Goal: Task Accomplishment & Management: Use online tool/utility

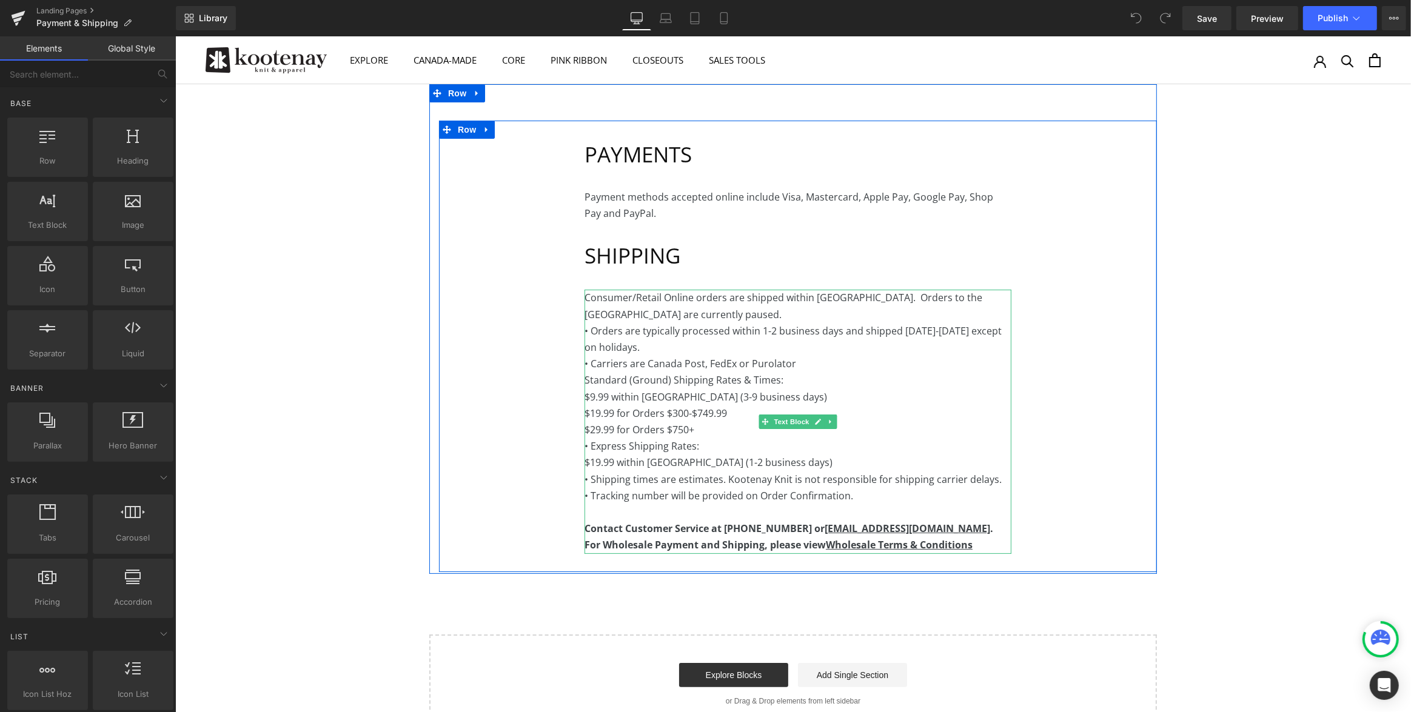
click at [918, 392] on p "$9.99 within [GEOGRAPHIC_DATA] (3-9 business days)" at bounding box center [797, 397] width 427 height 16
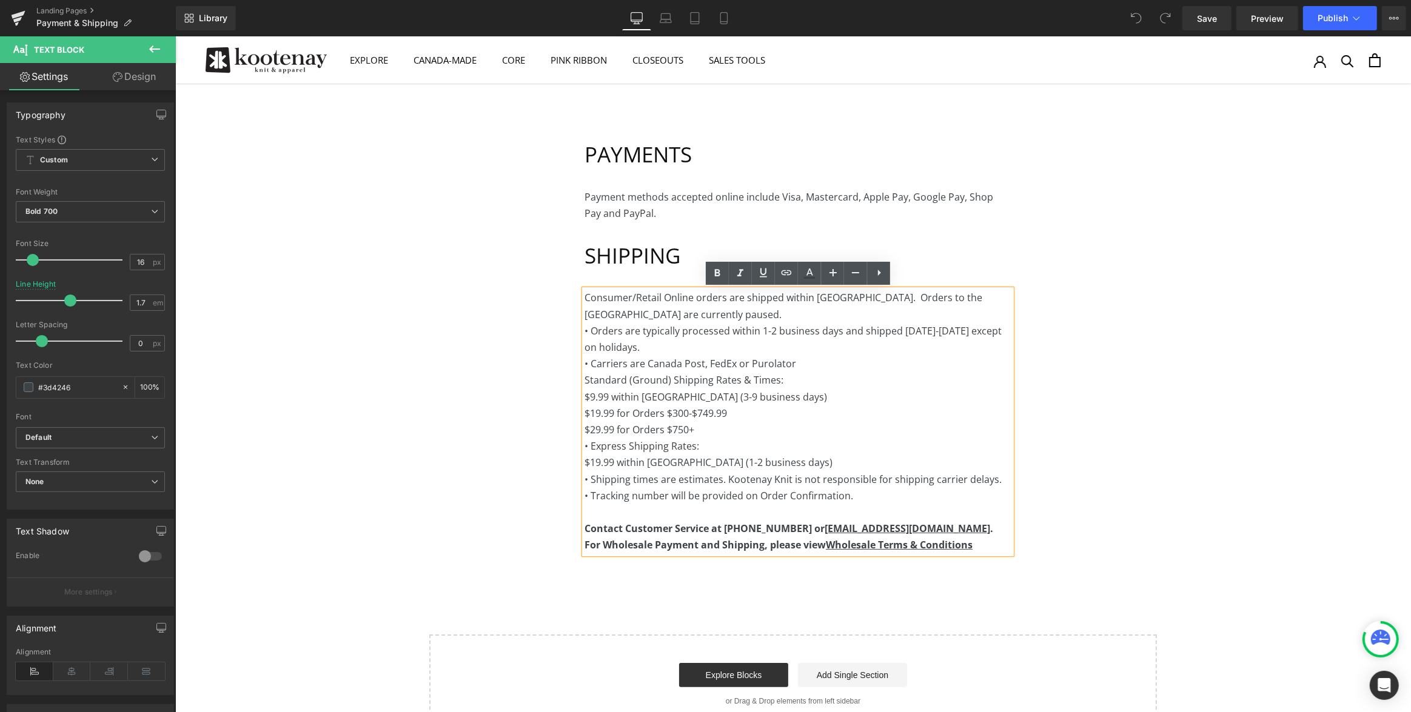
click at [798, 362] on p "• Carriers are Canada Post, FedEx or Purolator" at bounding box center [797, 364] width 427 height 16
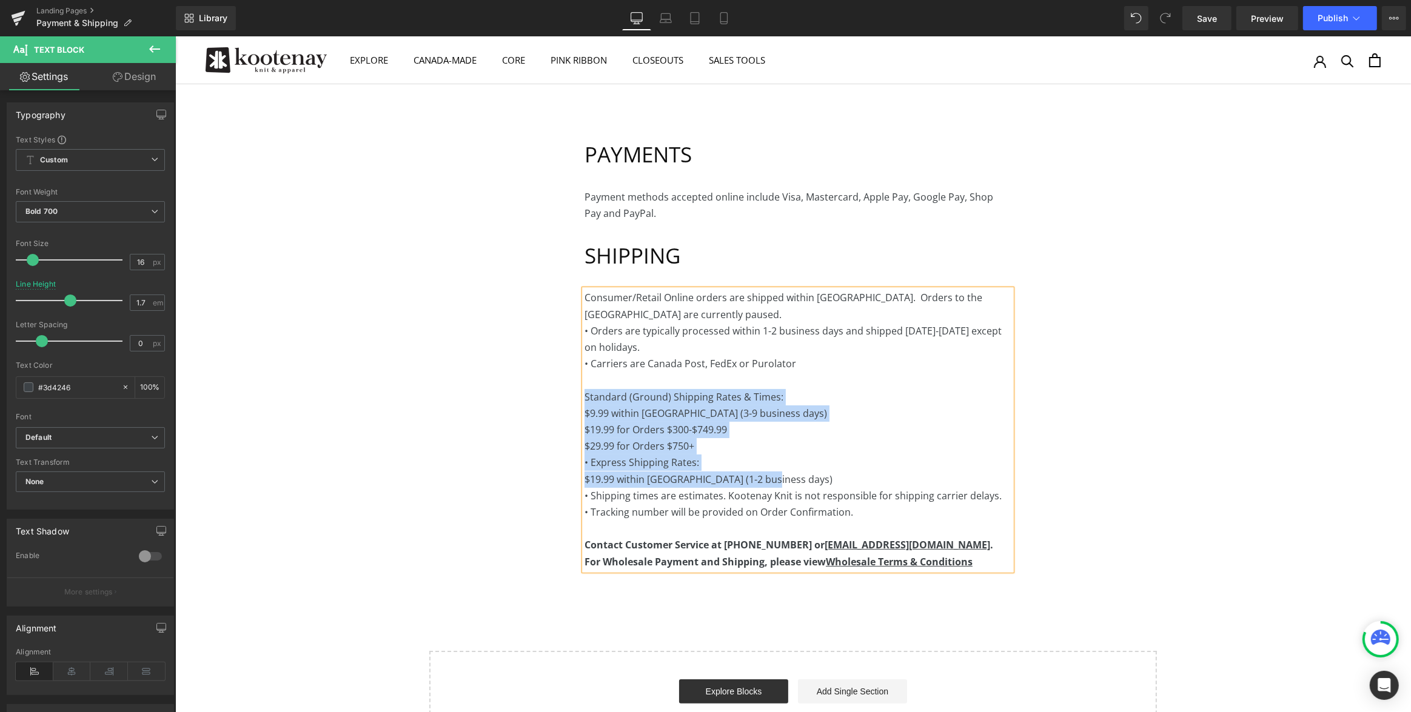
drag, startPoint x: 782, startPoint y: 478, endPoint x: 548, endPoint y: 403, distance: 246.0
click at [548, 403] on div "PAYMENTS Heading Payment methods accepted online include Visa, Mastercard, Appl…" at bounding box center [797, 355] width 718 height 468
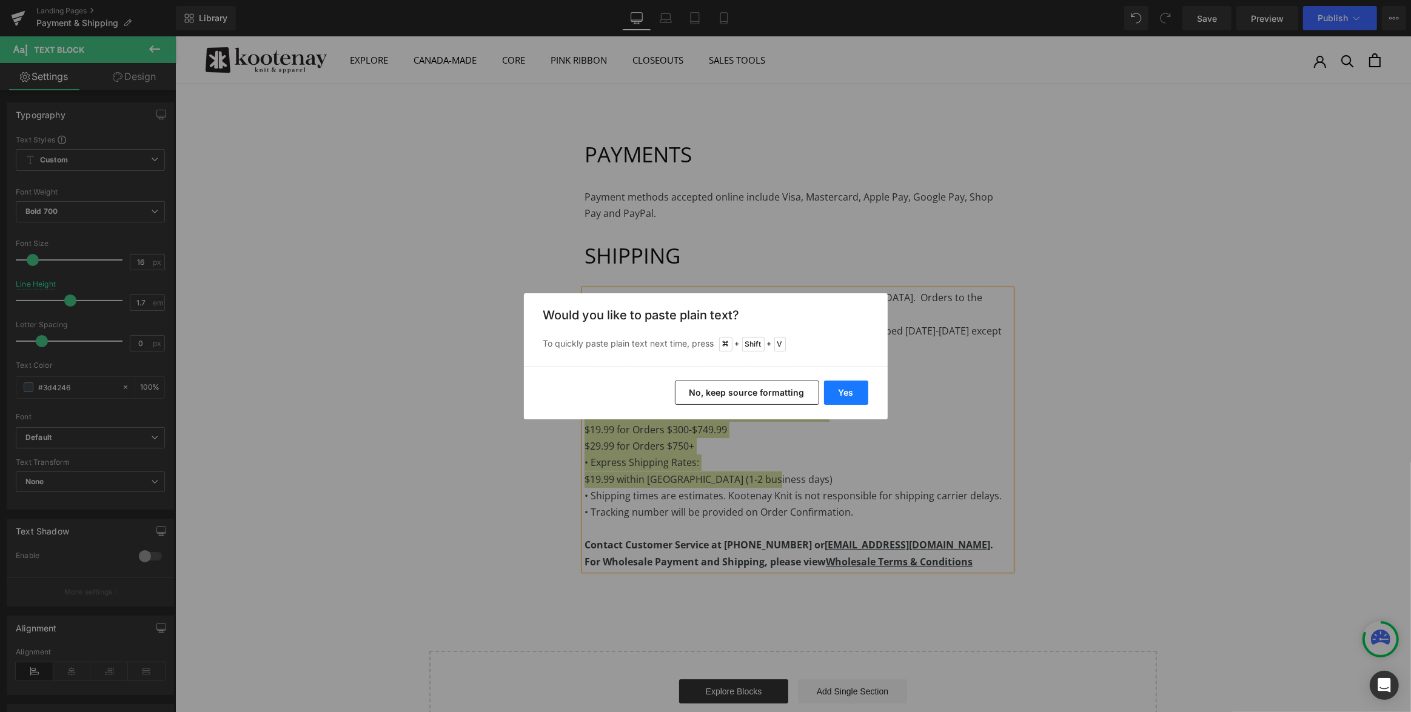
click at [855, 391] on button "Yes" at bounding box center [846, 393] width 44 height 24
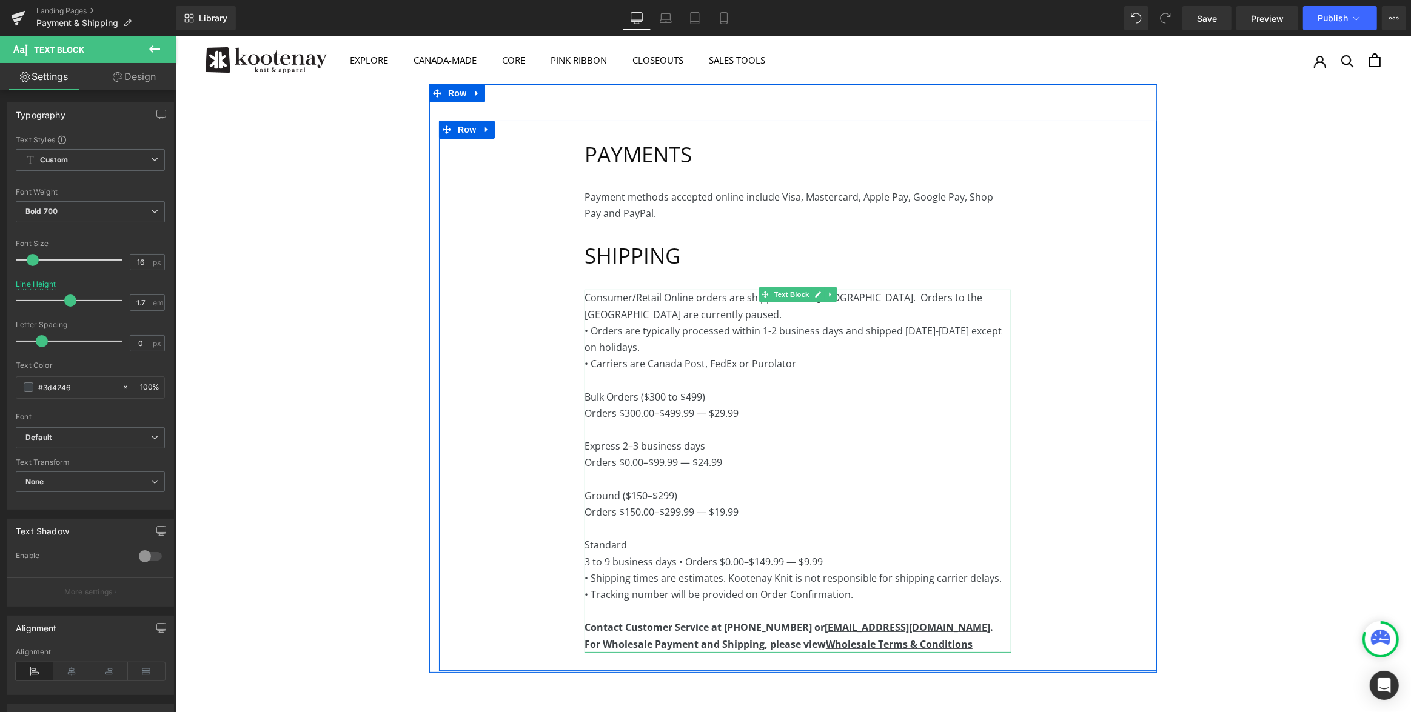
click at [608, 430] on p at bounding box center [797, 430] width 427 height 16
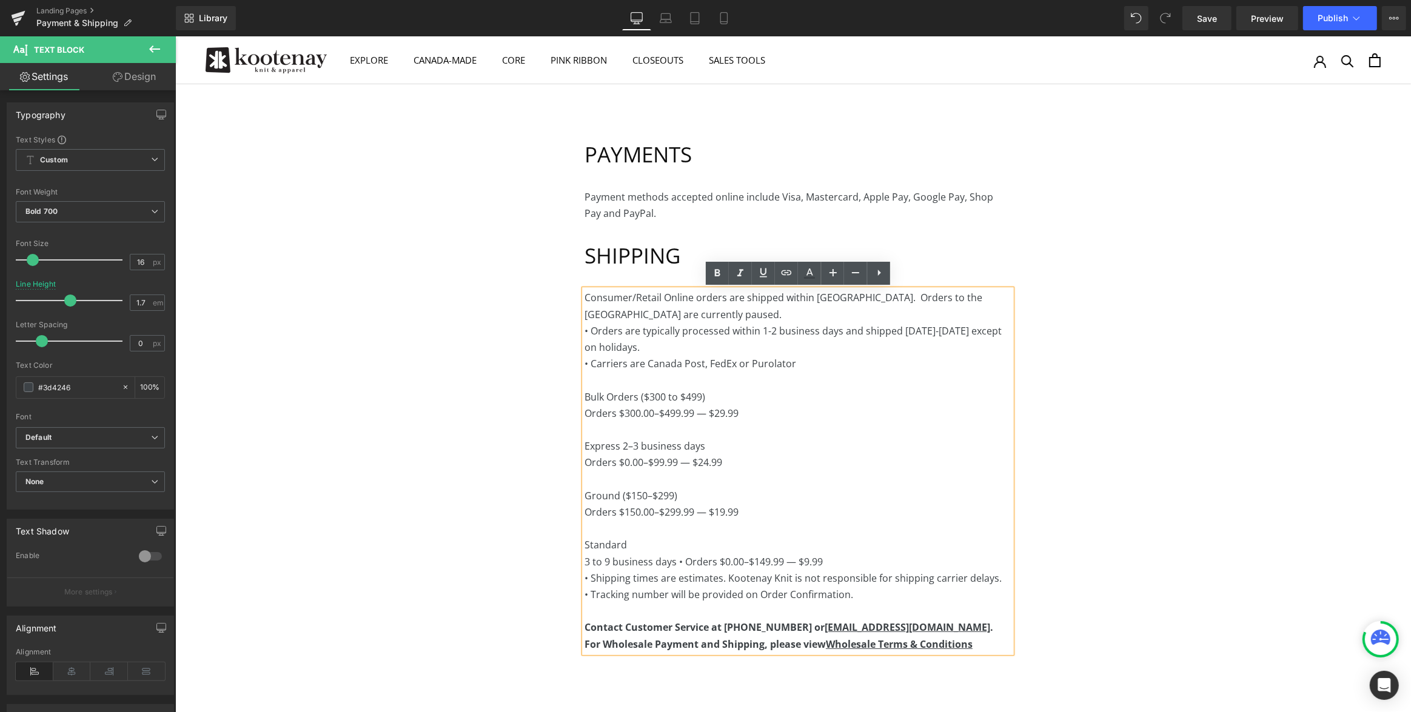
click at [585, 413] on span "Orders $300.00–$499.99 — $29.99" at bounding box center [661, 413] width 154 height 13
click at [584, 577] on span "• Shipping times are estimates. Kootenay Knit is not responsible for shipping c…" at bounding box center [792, 578] width 417 height 13
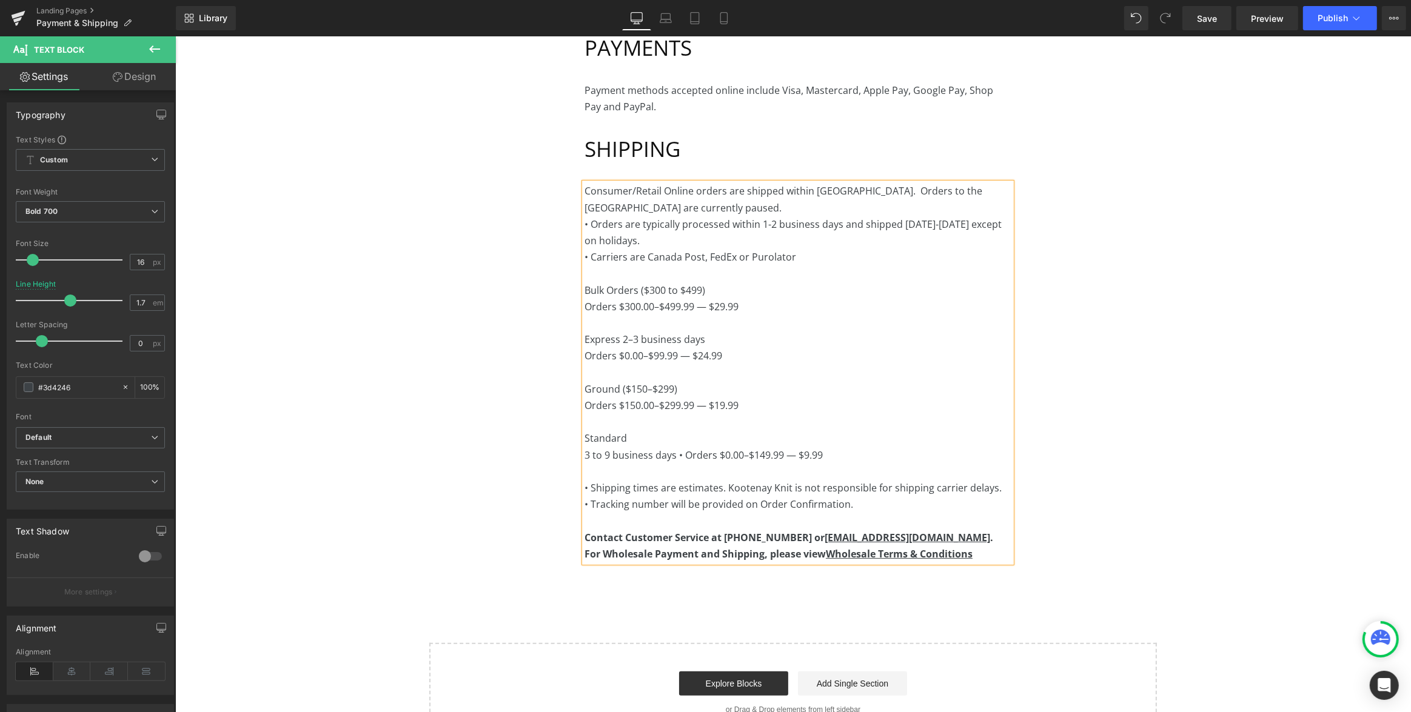
scroll to position [83, 0]
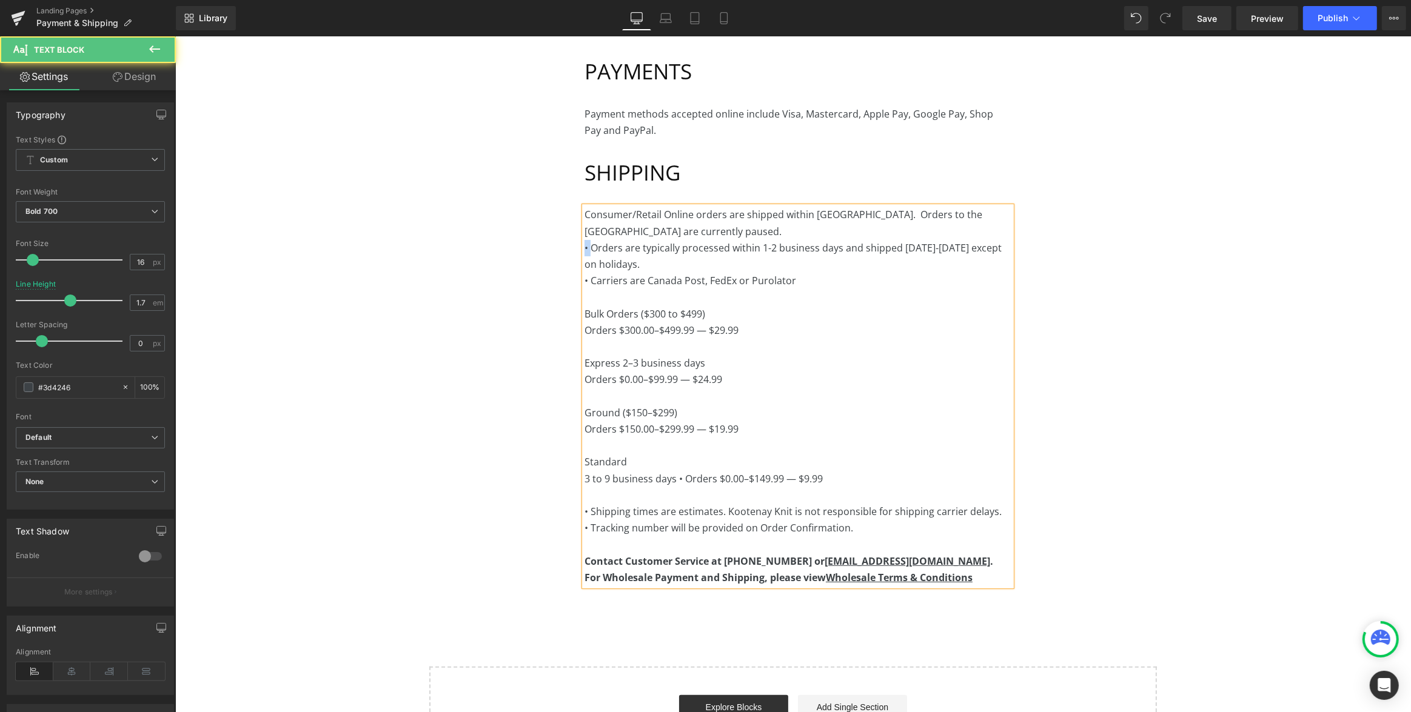
drag, startPoint x: 585, startPoint y: 247, endPoint x: 574, endPoint y: 247, distance: 11.5
click at [574, 247] on div "PAYMENTS Heading Payment methods accepted online include Visa, Mastercard, Appl…" at bounding box center [797, 321] width 718 height 567
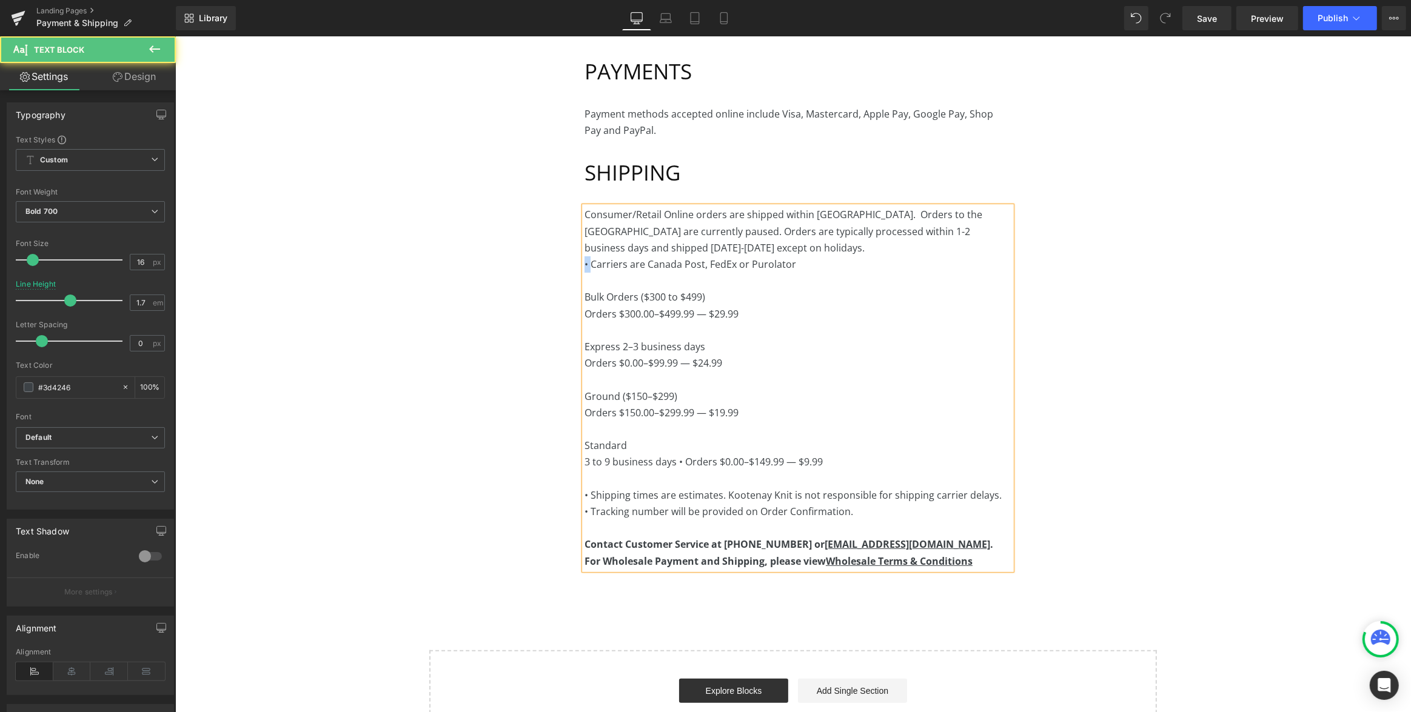
drag, startPoint x: 590, startPoint y: 263, endPoint x: 565, endPoint y: 263, distance: 25.5
click at [565, 263] on div "PAYMENTS Heading Payment methods accepted online include Visa, Mastercard, Appl…" at bounding box center [797, 313] width 718 height 551
drag, startPoint x: 626, startPoint y: 279, endPoint x: 564, endPoint y: 280, distance: 62.5
click at [564, 280] on div "PAYMENTS Heading Payment methods accepted online include Visa, Mastercard, Appl…" at bounding box center [797, 313] width 718 height 551
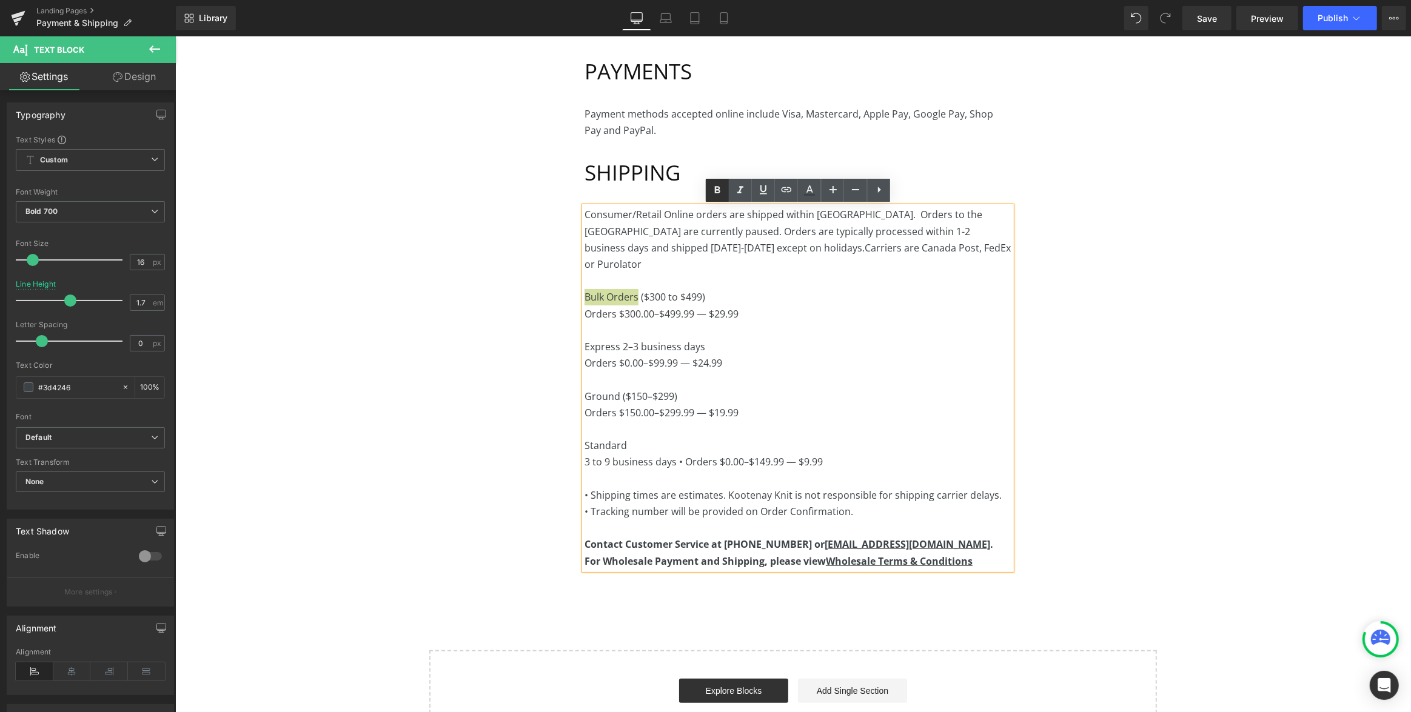
click at [715, 193] on icon at bounding box center [717, 189] width 5 height 7
drag, startPoint x: 706, startPoint y: 330, endPoint x: 549, endPoint y: 330, distance: 157.0
click at [549, 330] on div "PAYMENTS Heading Payment methods accepted online include Visa, Mastercard, Appl…" at bounding box center [797, 313] width 718 height 551
click at [717, 188] on icon at bounding box center [717, 190] width 15 height 15
drag, startPoint x: 719, startPoint y: 280, endPoint x: 650, endPoint y: 280, distance: 69.1
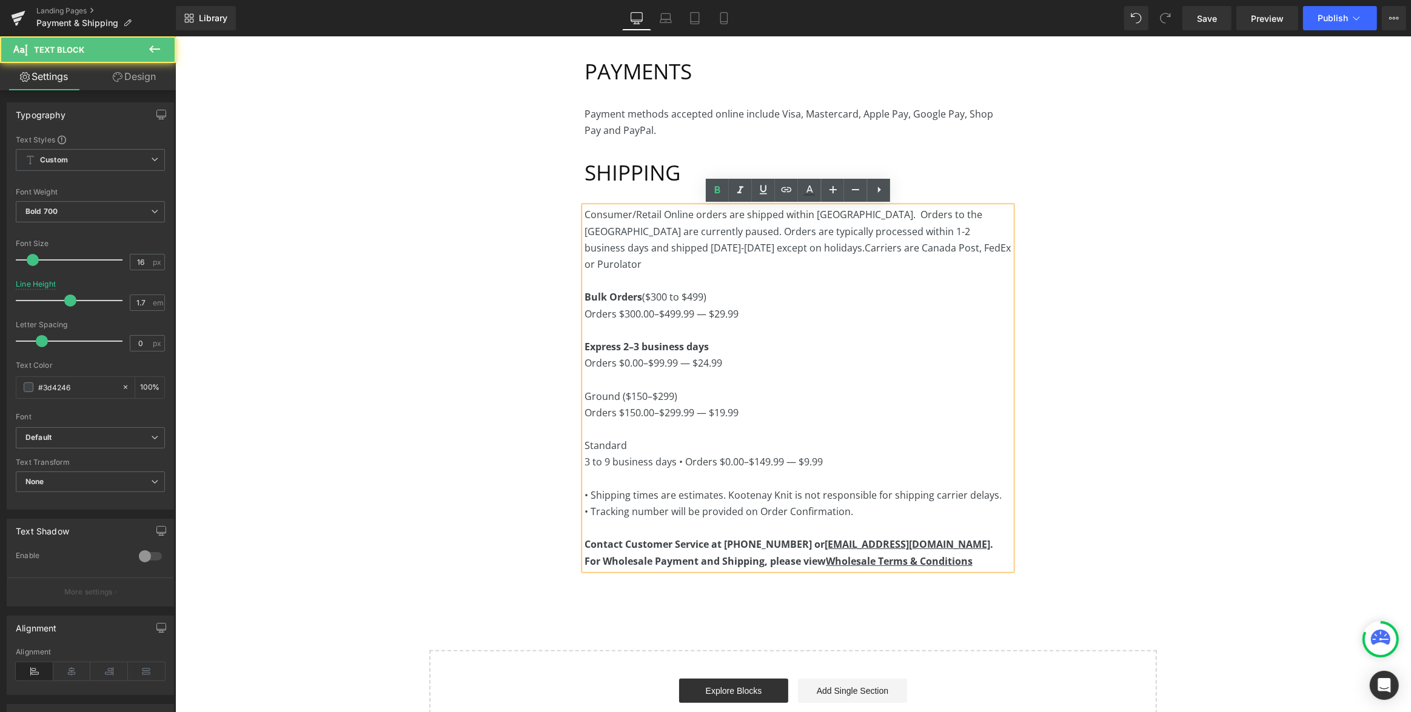
click at [650, 289] on p "Bulk Orders ($300 to $499)" at bounding box center [797, 297] width 427 height 16
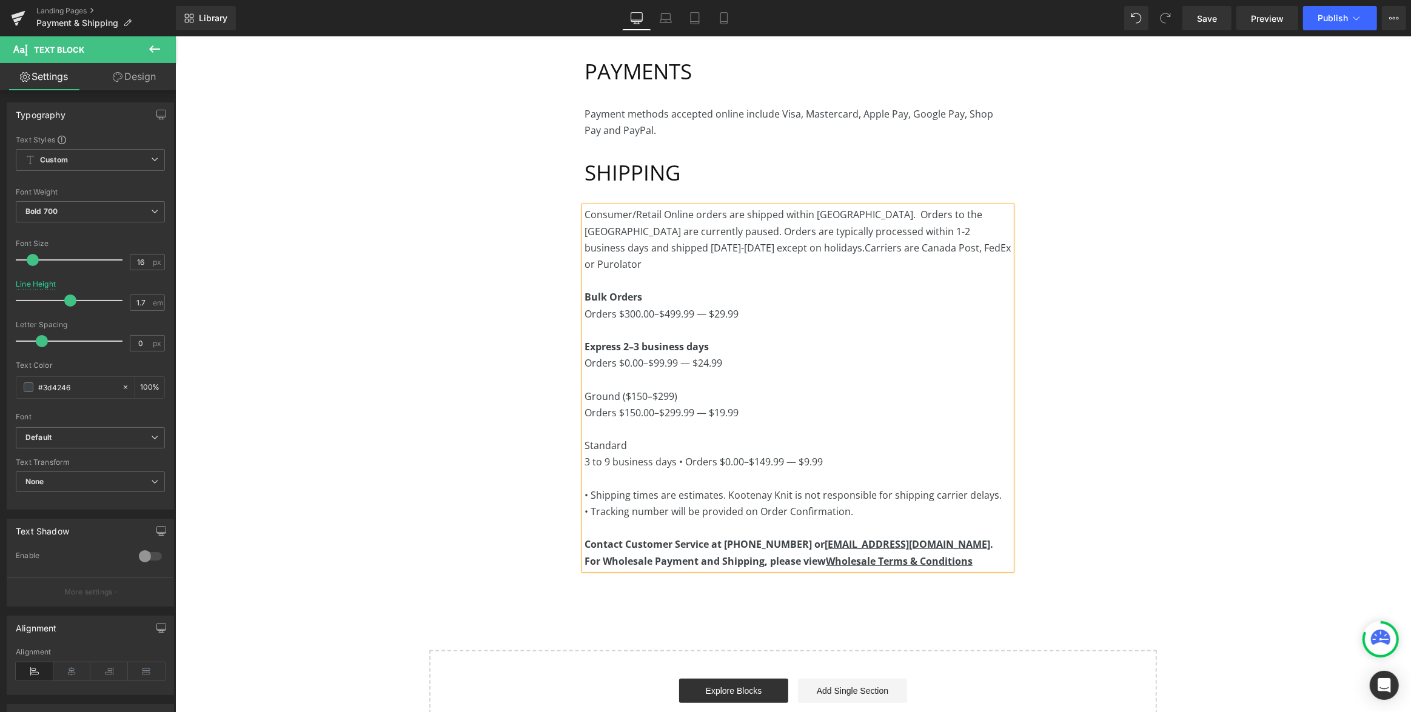
click at [584, 390] on span "Ground ($150–$299)" at bounding box center [630, 396] width 93 height 13
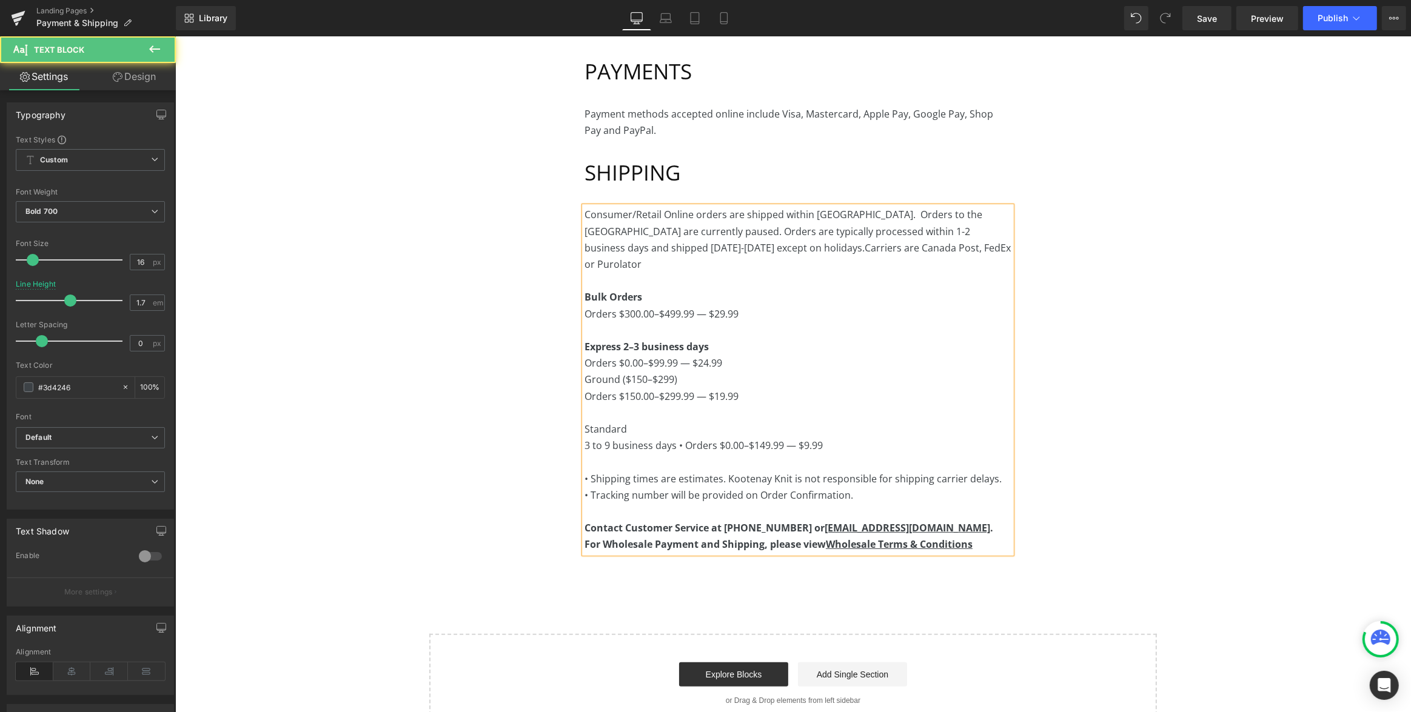
click at [615, 405] on p at bounding box center [797, 413] width 427 height 16
drag, startPoint x: 632, startPoint y: 414, endPoint x: 548, endPoint y: 412, distance: 84.3
click at [548, 412] on div "PAYMENTS Heading Payment methods accepted online include Visa, Mastercard, Appl…" at bounding box center [797, 305] width 718 height 534
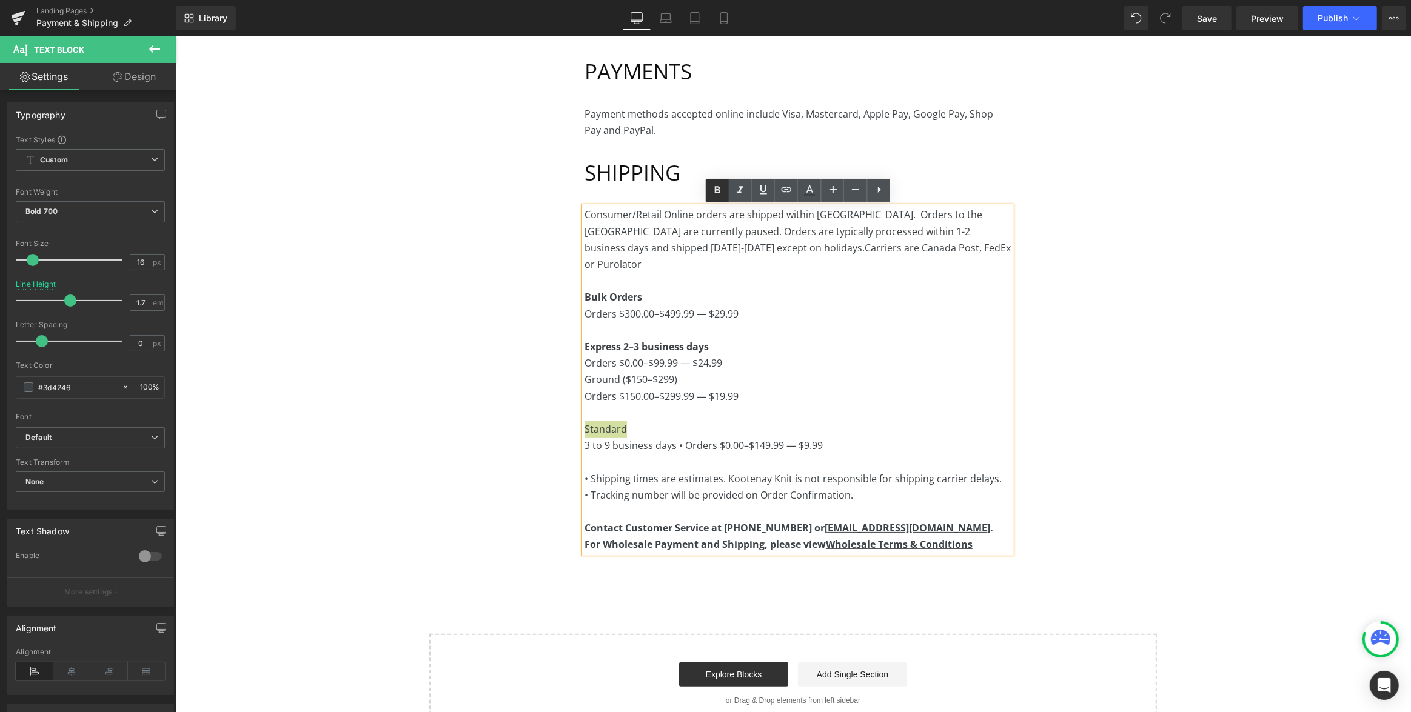
drag, startPoint x: 717, startPoint y: 191, endPoint x: 709, endPoint y: 184, distance: 10.3
click at [716, 190] on icon at bounding box center [717, 190] width 15 height 15
click at [678, 372] on p "Ground ($150–$299)" at bounding box center [797, 380] width 427 height 16
drag, startPoint x: 685, startPoint y: 359, endPoint x: 622, endPoint y: 360, distance: 63.1
click at [622, 372] on p "Ground ($150–$299)" at bounding box center [797, 380] width 427 height 16
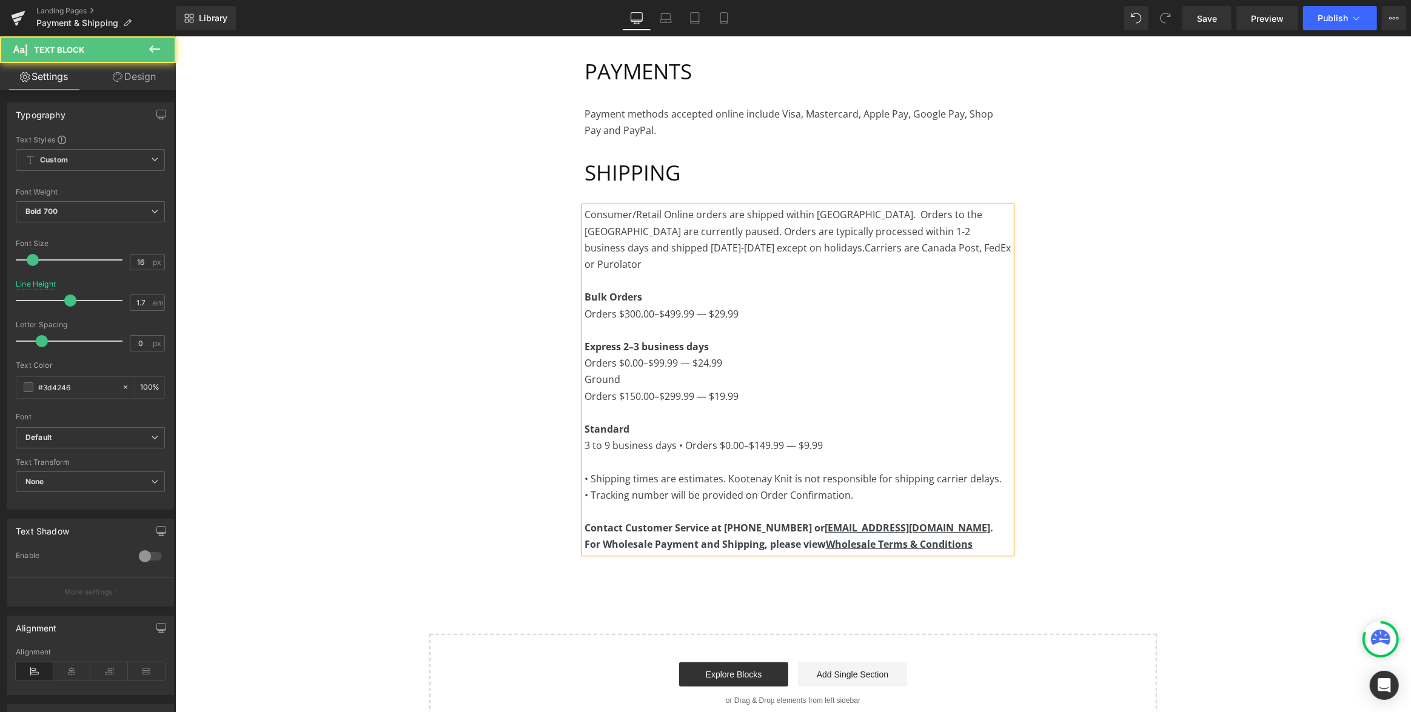
click at [732, 355] on p "Orders $0.00–$99.99 — $24.99" at bounding box center [797, 363] width 427 height 16
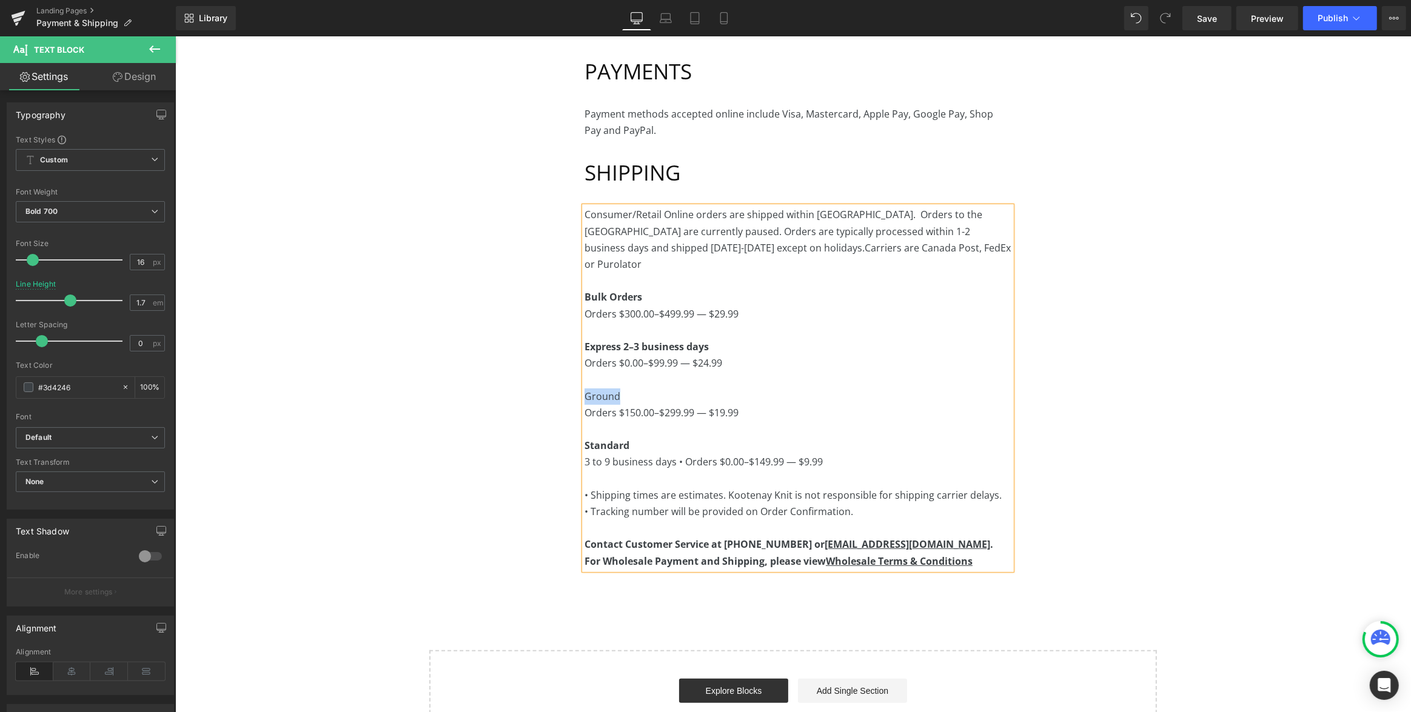
drag, startPoint x: 634, startPoint y: 377, endPoint x: 560, endPoint y: 378, distance: 74.0
click at [560, 378] on div "PAYMENTS Heading Payment methods accepted online include Visa, Mastercard, Appl…" at bounding box center [797, 313] width 718 height 551
click at [718, 187] on icon at bounding box center [717, 189] width 5 height 7
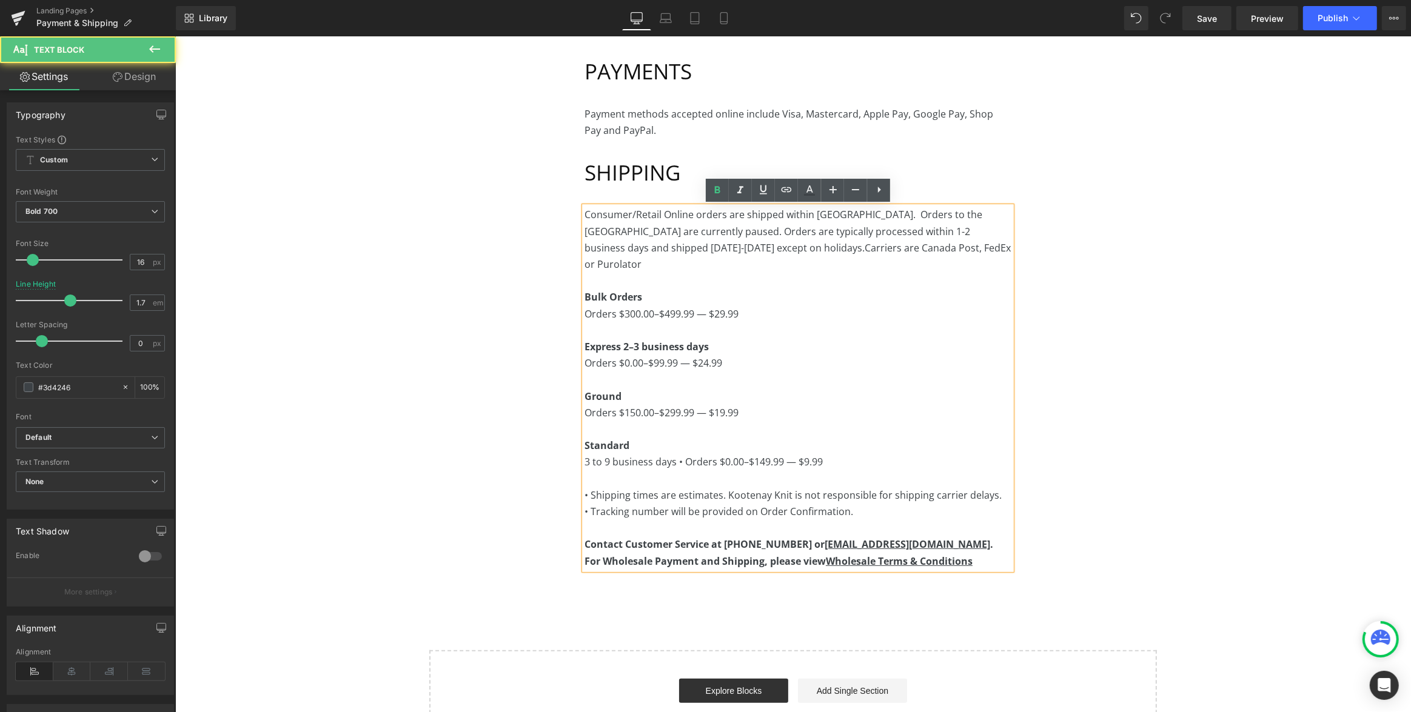
drag, startPoint x: 735, startPoint y: 349, endPoint x: 739, endPoint y: 399, distance: 49.8
click at [736, 355] on p "Orders $0.00–$99.99 — $24.99" at bounding box center [797, 363] width 427 height 16
drag, startPoint x: 674, startPoint y: 446, endPoint x: 576, endPoint y: 447, distance: 97.6
click at [576, 447] on div "PAYMENTS Heading Payment methods accepted online include Visa, Mastercard, Appl…" at bounding box center [797, 313] width 718 height 551
copy span "3 to 9 business days"
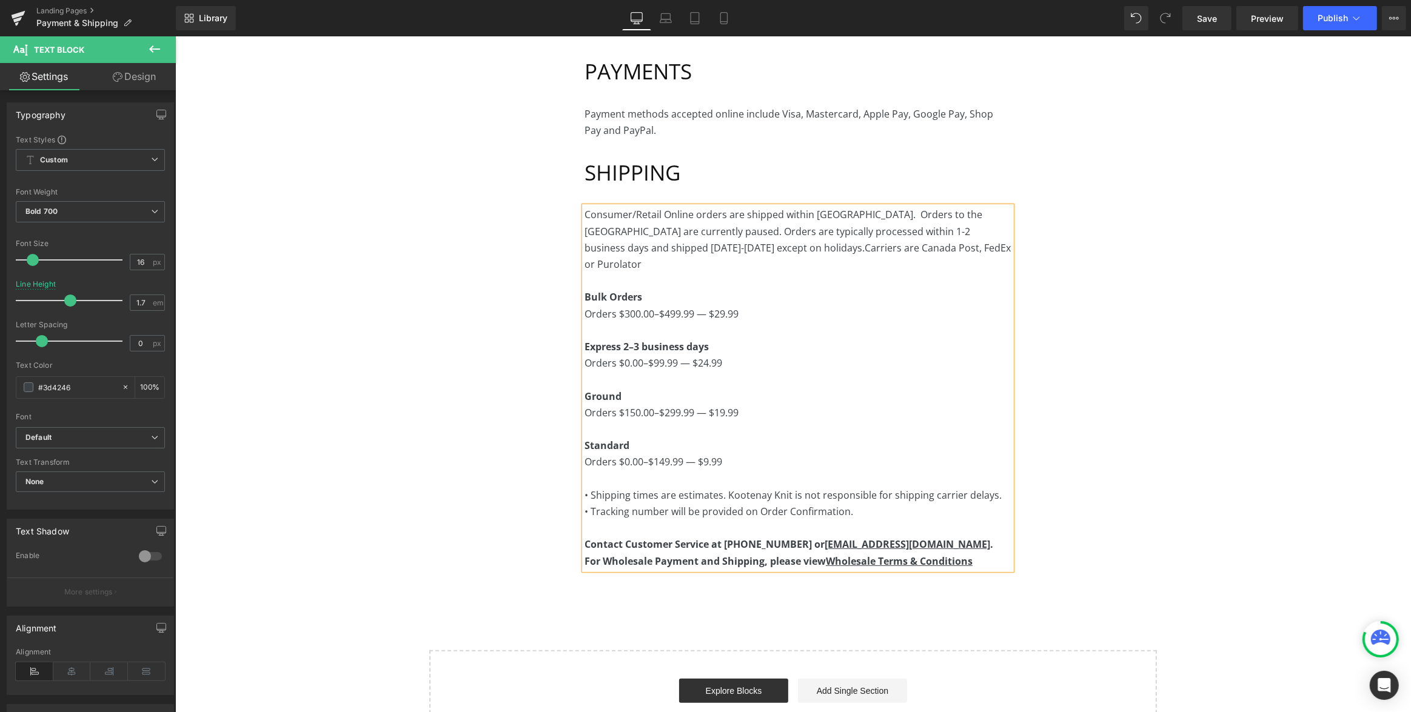
click at [635, 438] on p "Standard" at bounding box center [797, 446] width 427 height 16
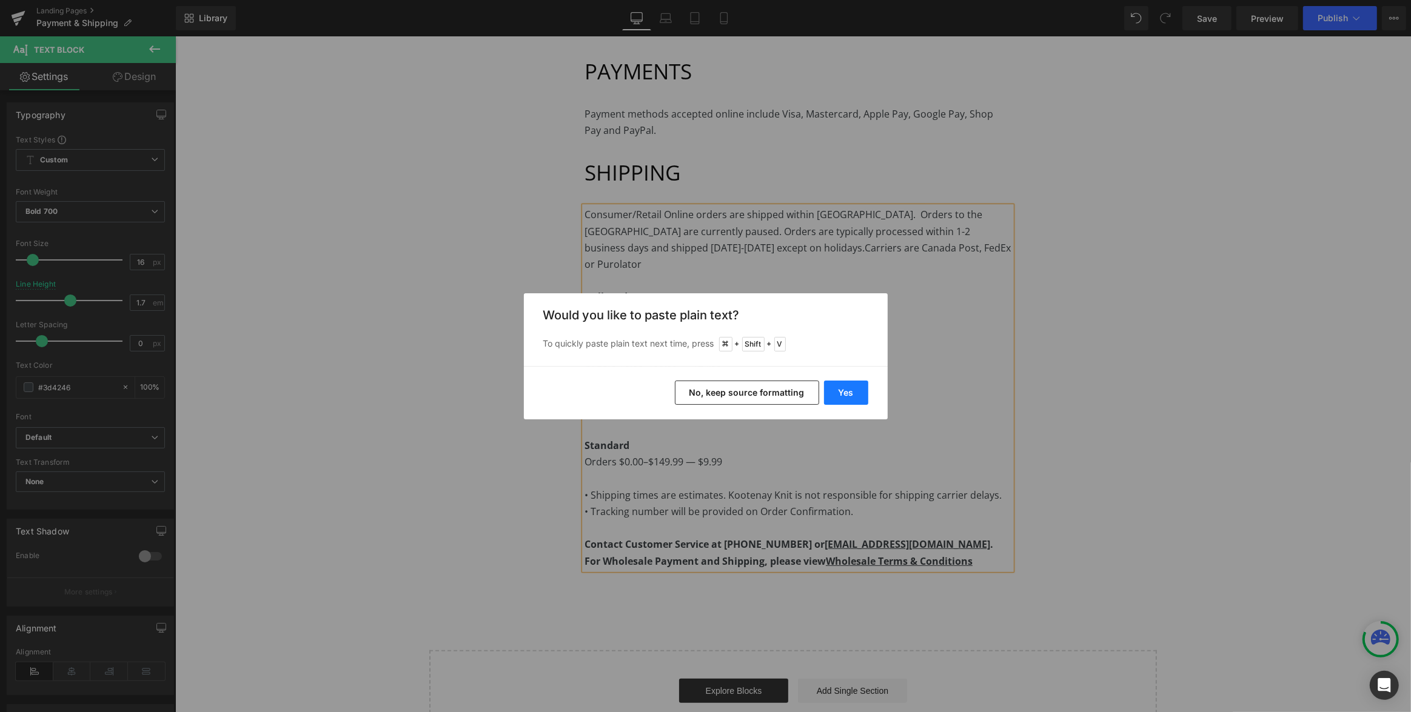
click at [851, 396] on button "Yes" at bounding box center [846, 393] width 44 height 24
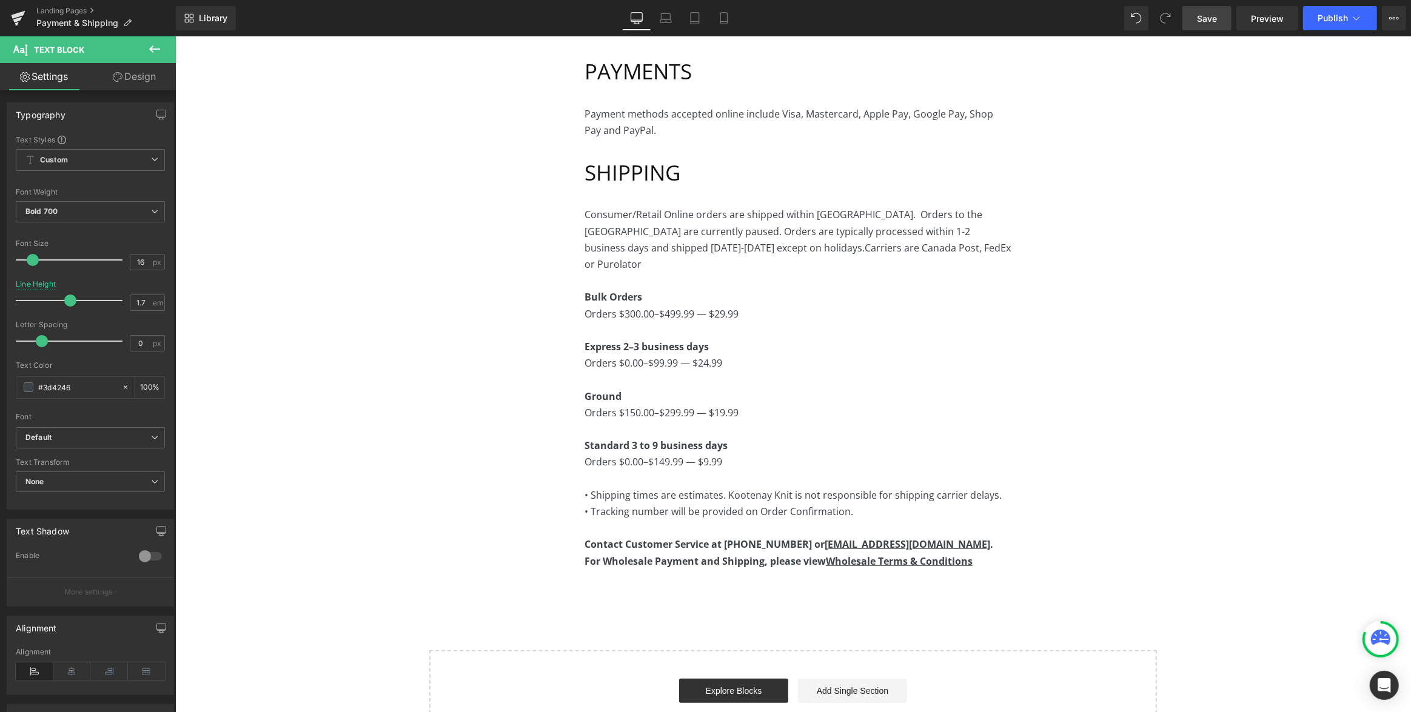
click at [1213, 18] on span "Save" at bounding box center [1207, 18] width 20 height 13
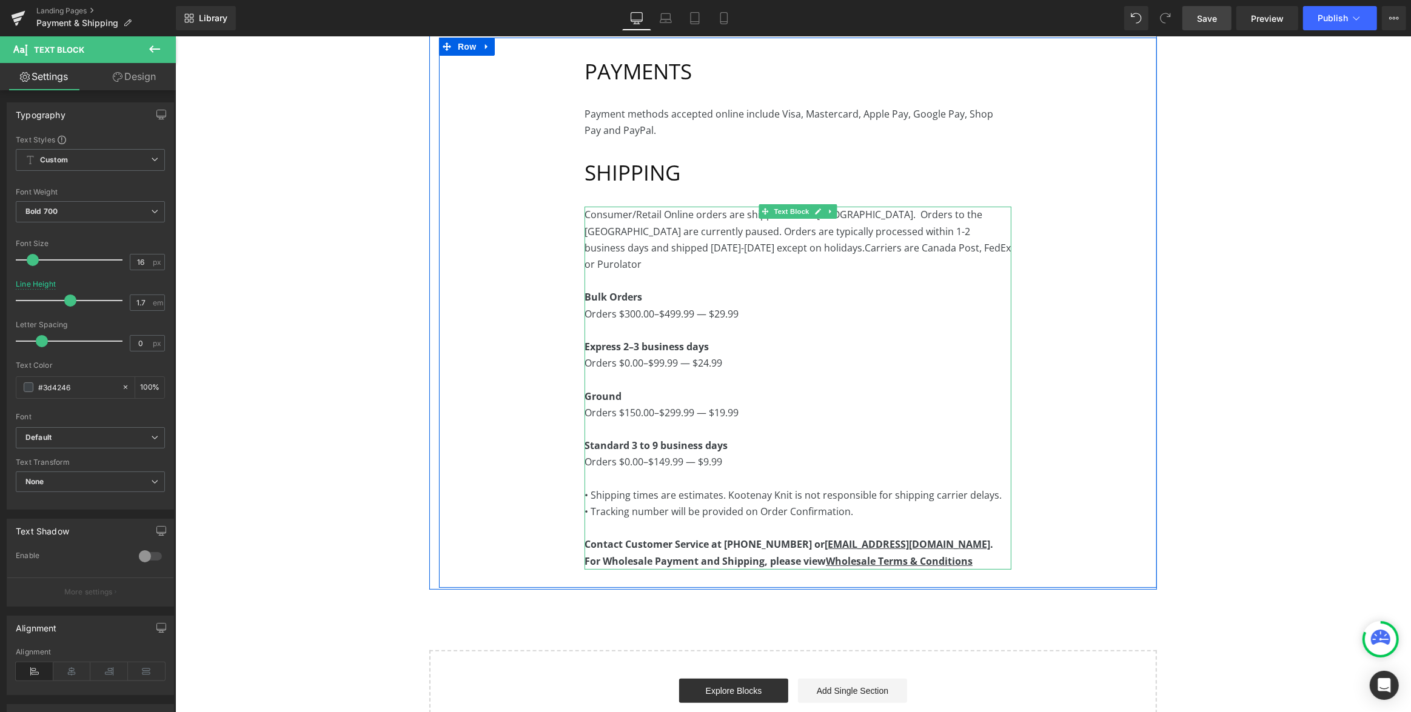
click at [943, 249] on span "Carriers are Canada Post, FedEx or Purolator" at bounding box center [797, 256] width 426 height 30
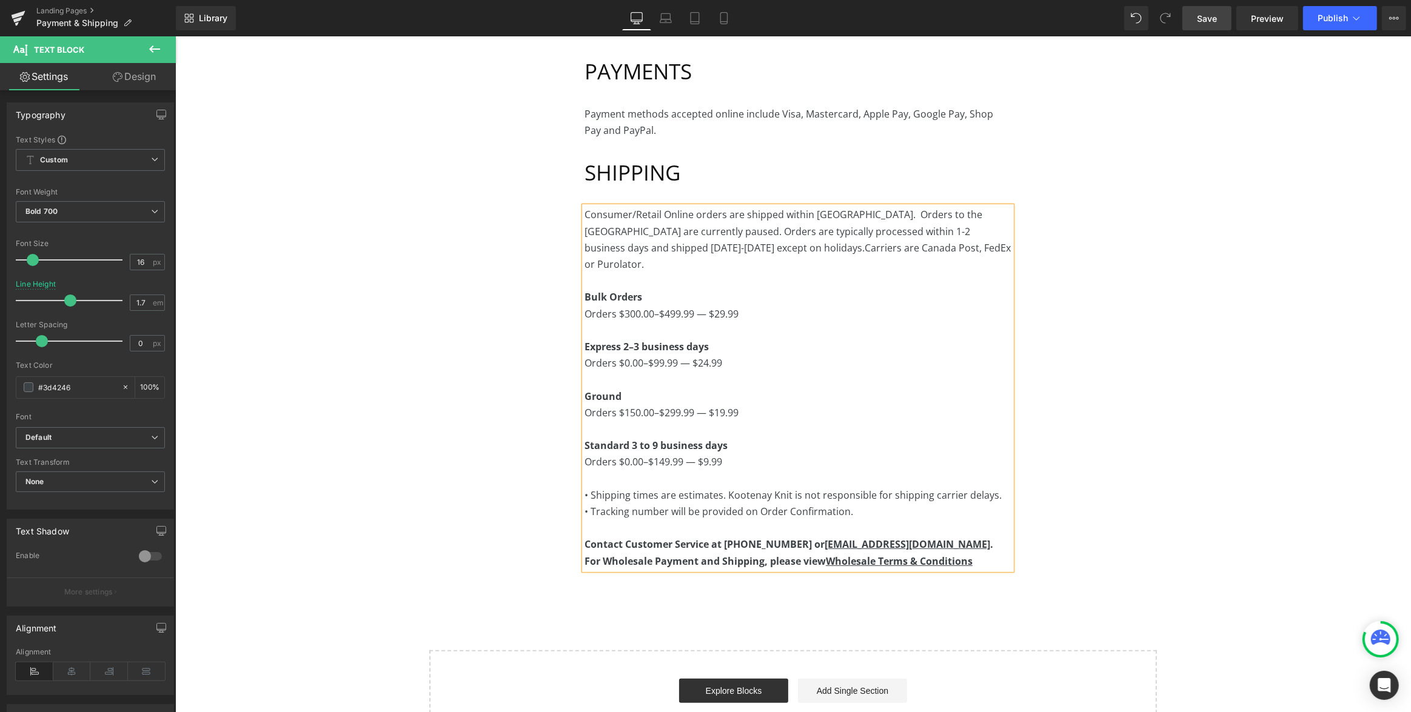
click at [1215, 17] on span "Save" at bounding box center [1207, 18] width 20 height 13
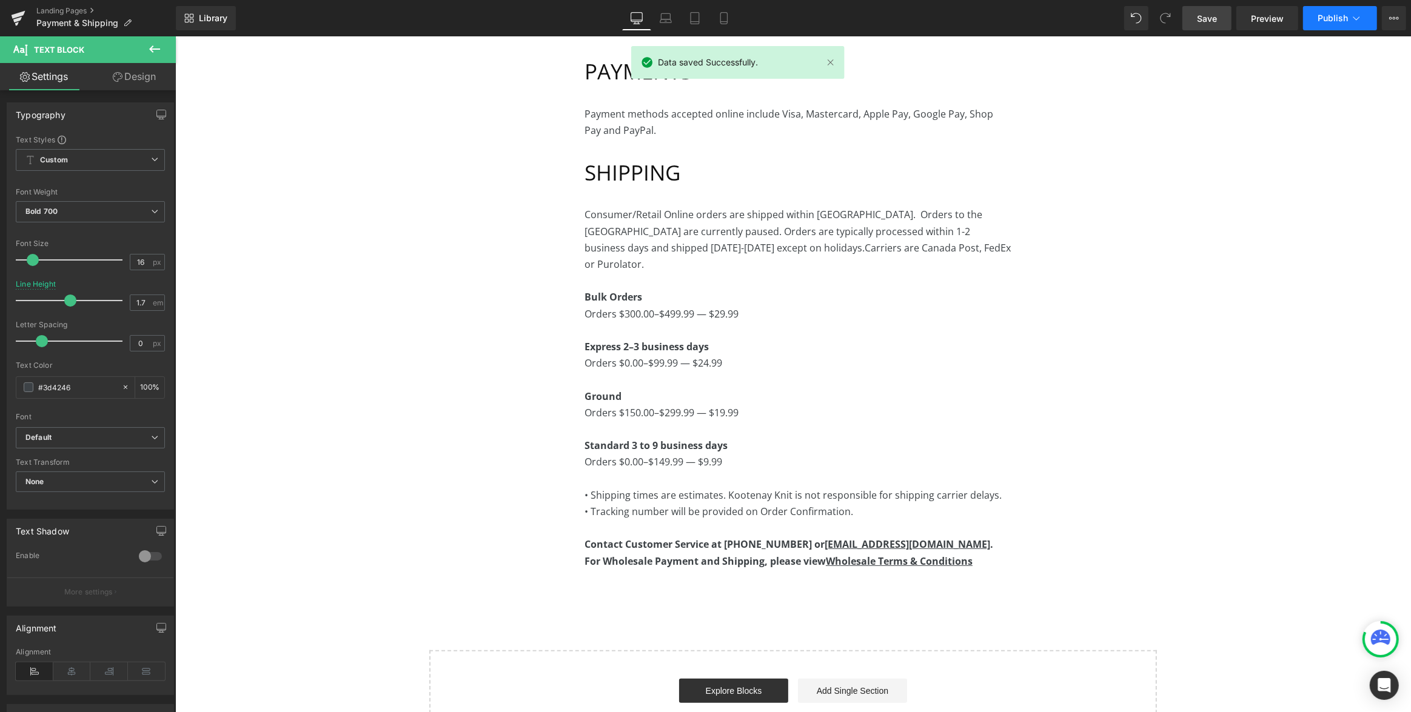
click at [1321, 15] on span "Publish" at bounding box center [1333, 18] width 30 height 10
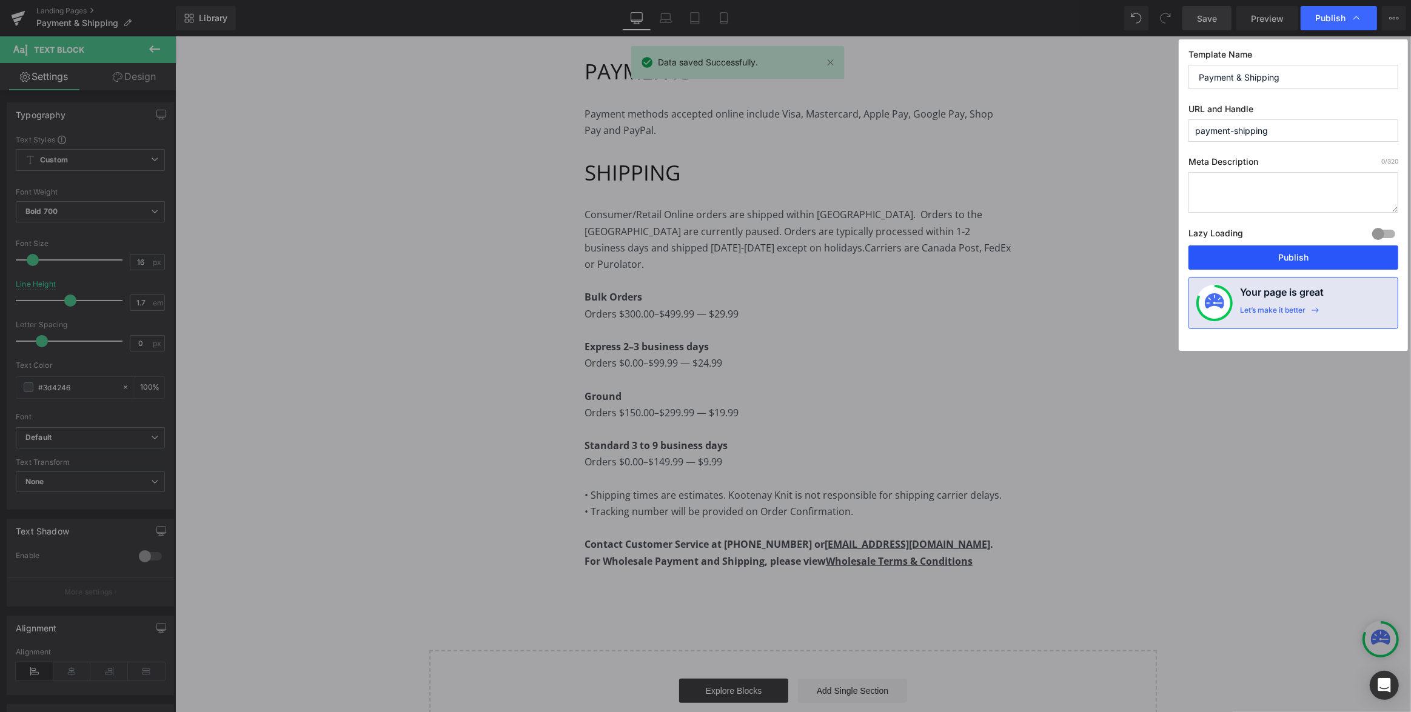
click at [1287, 249] on button "Publish" at bounding box center [1293, 258] width 210 height 24
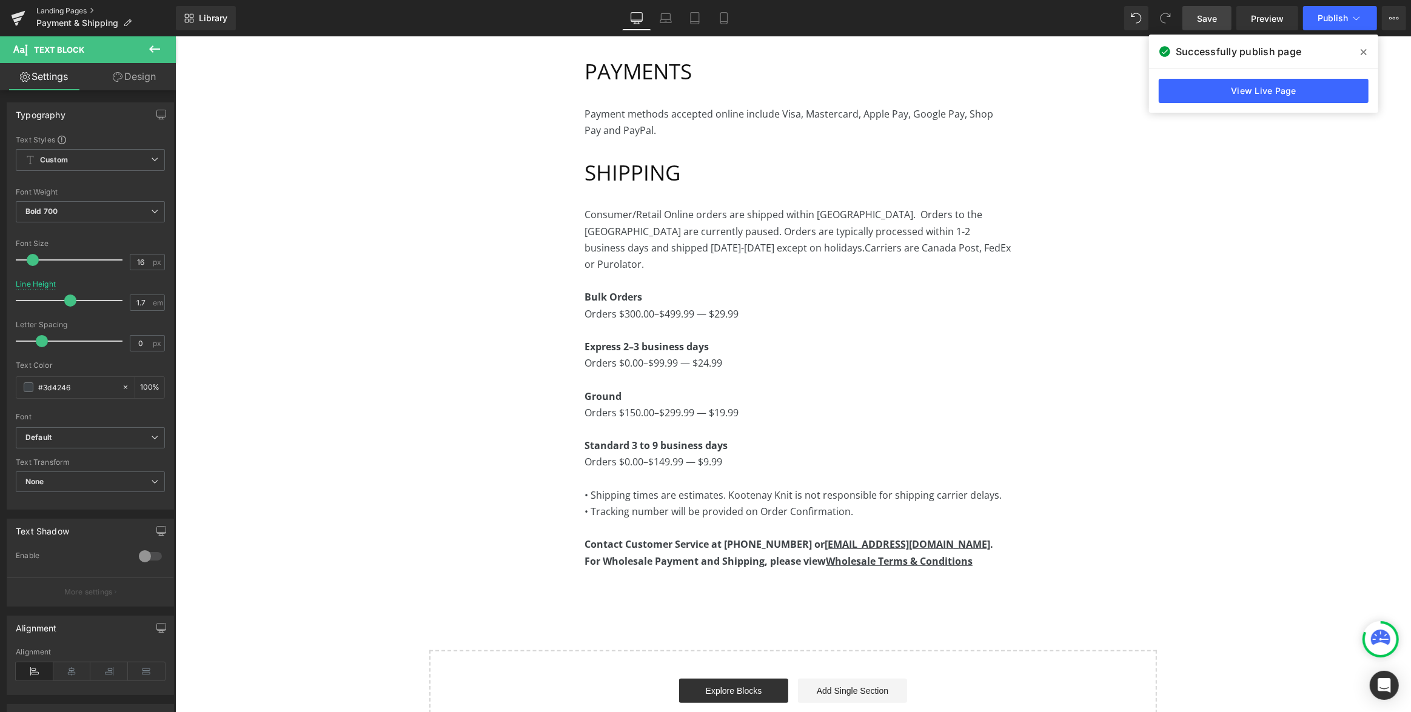
click at [64, 12] on link "Landing Pages" at bounding box center [105, 11] width 139 height 10
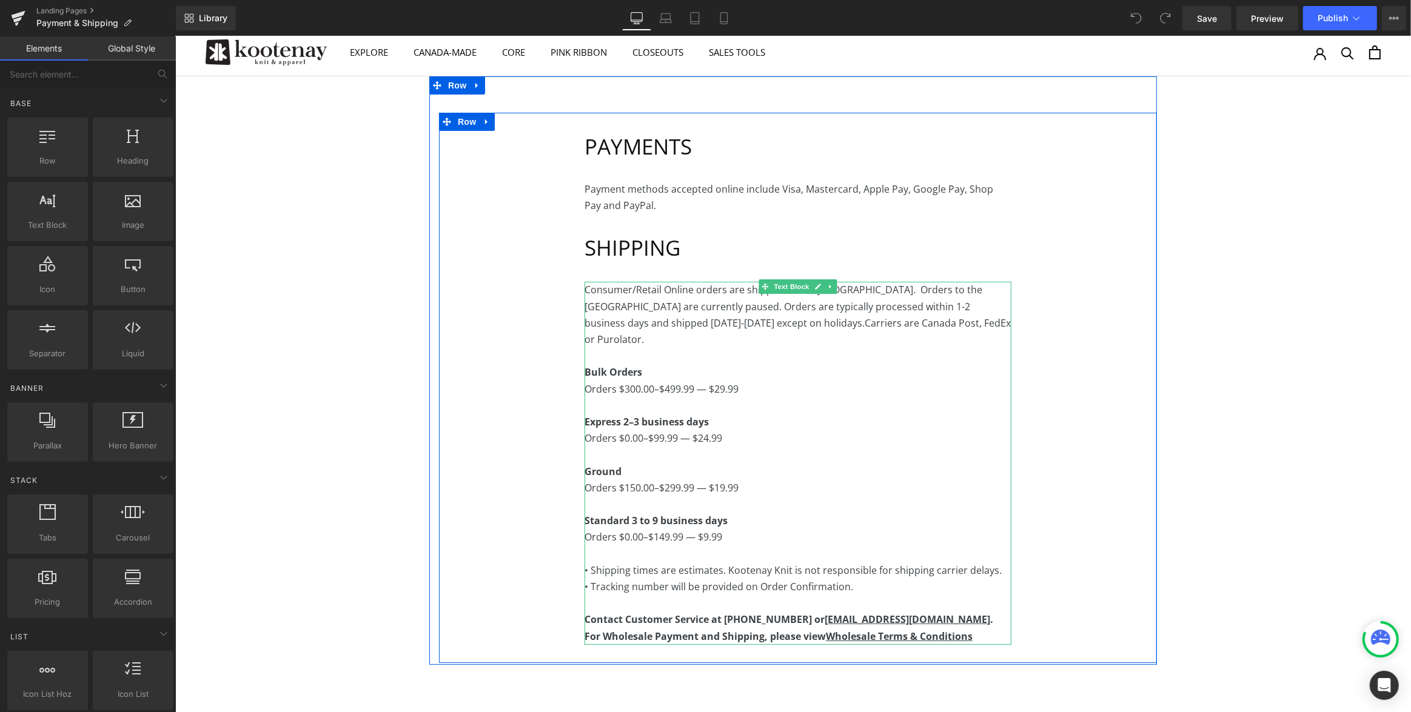
scroll to position [7, 0]
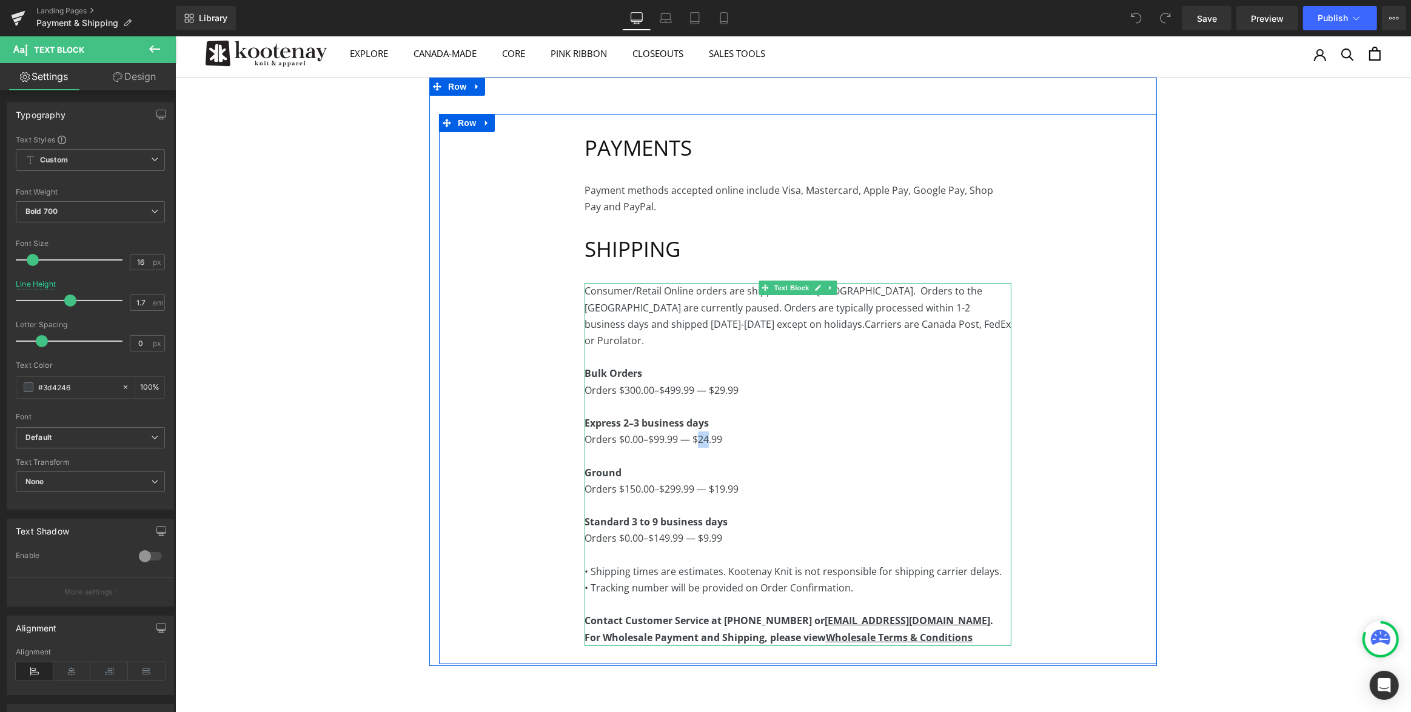
drag, startPoint x: 709, startPoint y: 423, endPoint x: 700, endPoint y: 423, distance: 8.5
click at [700, 433] on span "Orders $0.00–$99.99 — $24.99" at bounding box center [653, 439] width 138 height 13
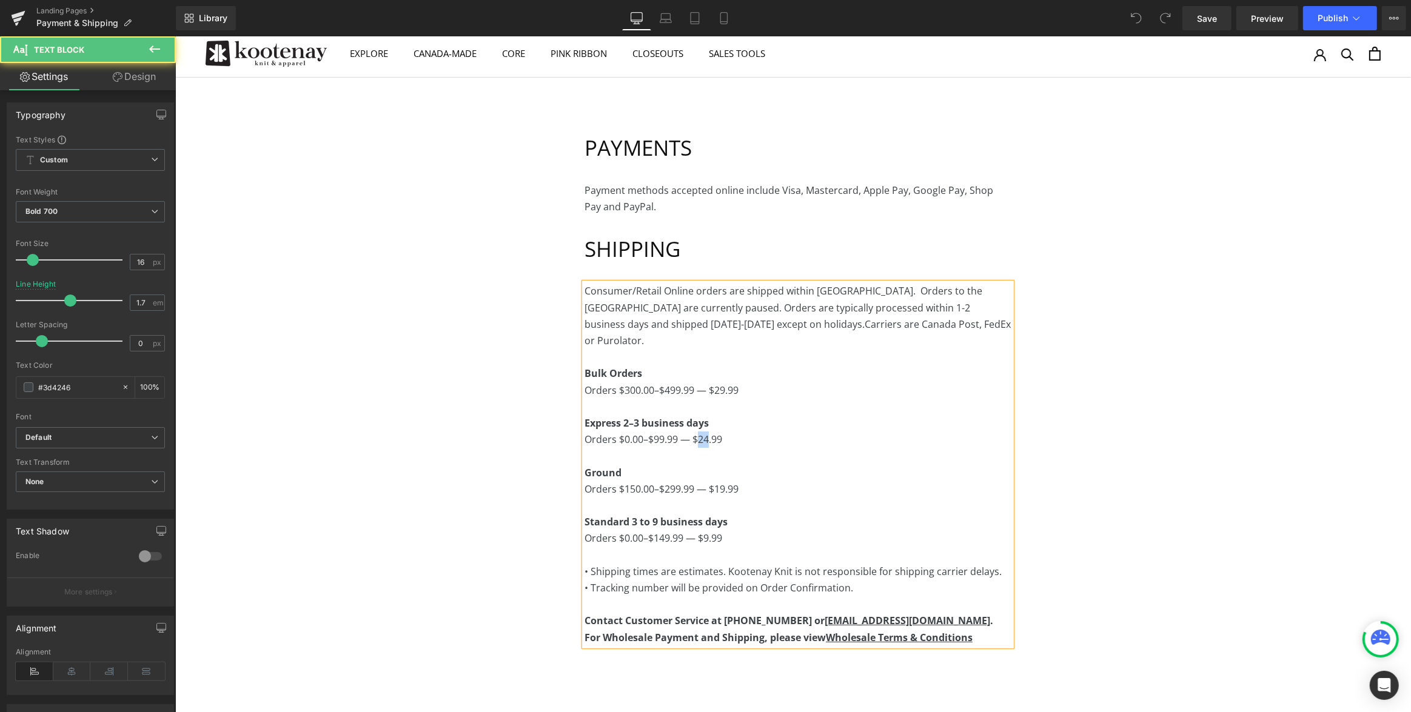
click at [708, 433] on span "Orders $0.00–$99.99 — $24.99" at bounding box center [653, 439] width 138 height 13
click at [1207, 21] on span "Save" at bounding box center [1207, 18] width 20 height 13
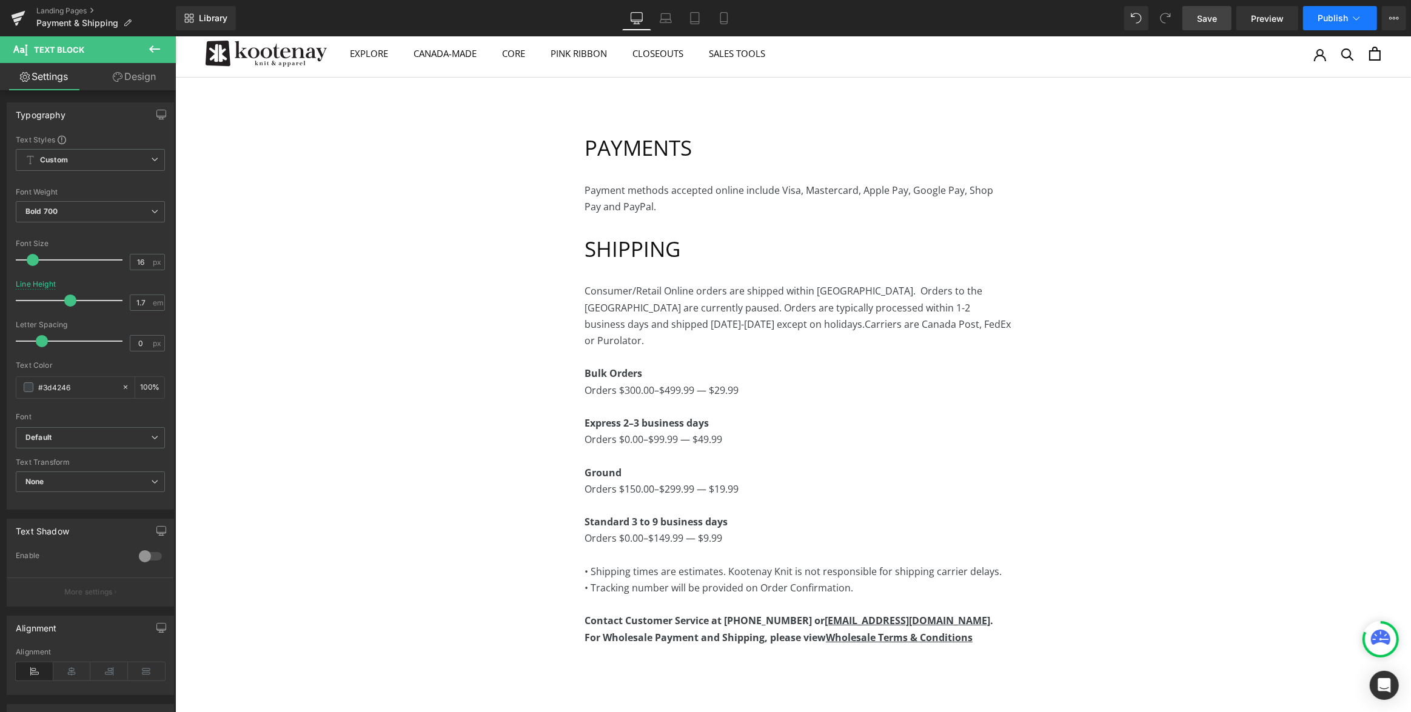
click at [1329, 18] on span "Publish" at bounding box center [1333, 18] width 30 height 10
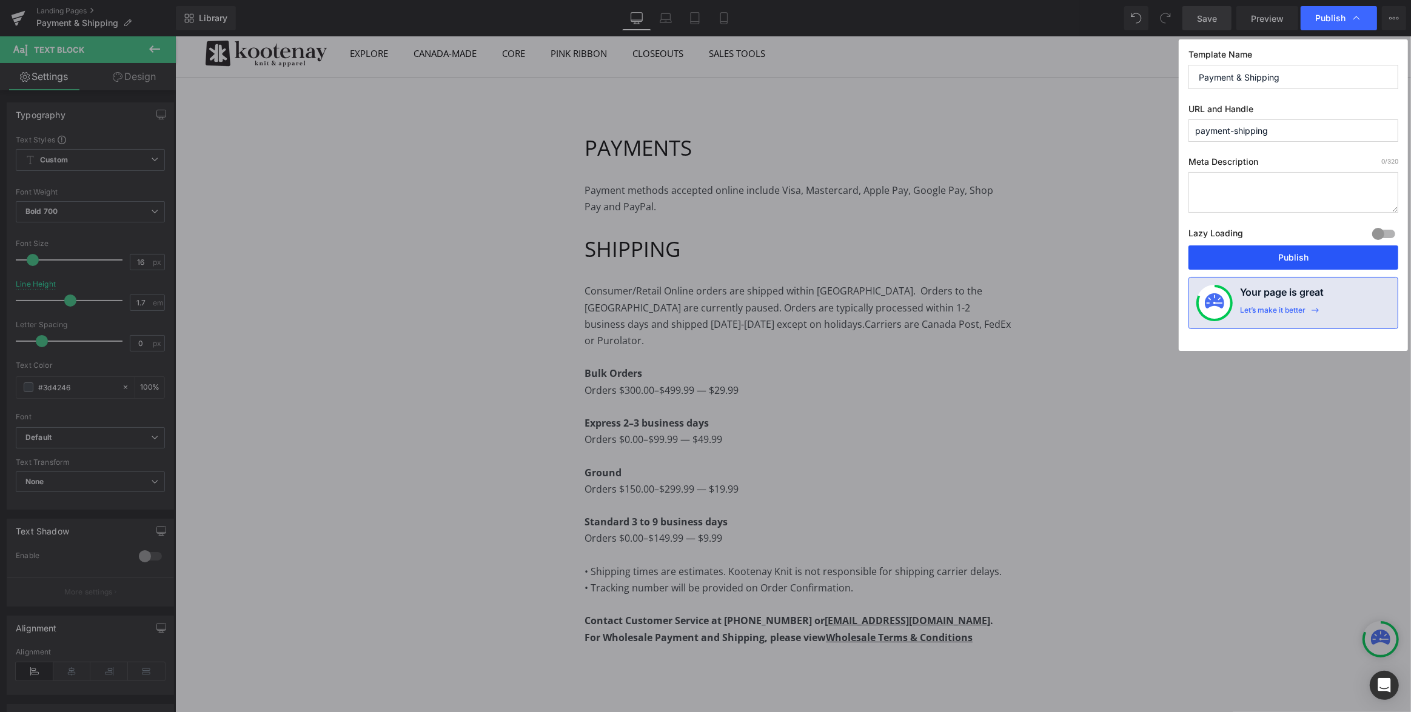
click at [1294, 257] on button "Publish" at bounding box center [1293, 258] width 210 height 24
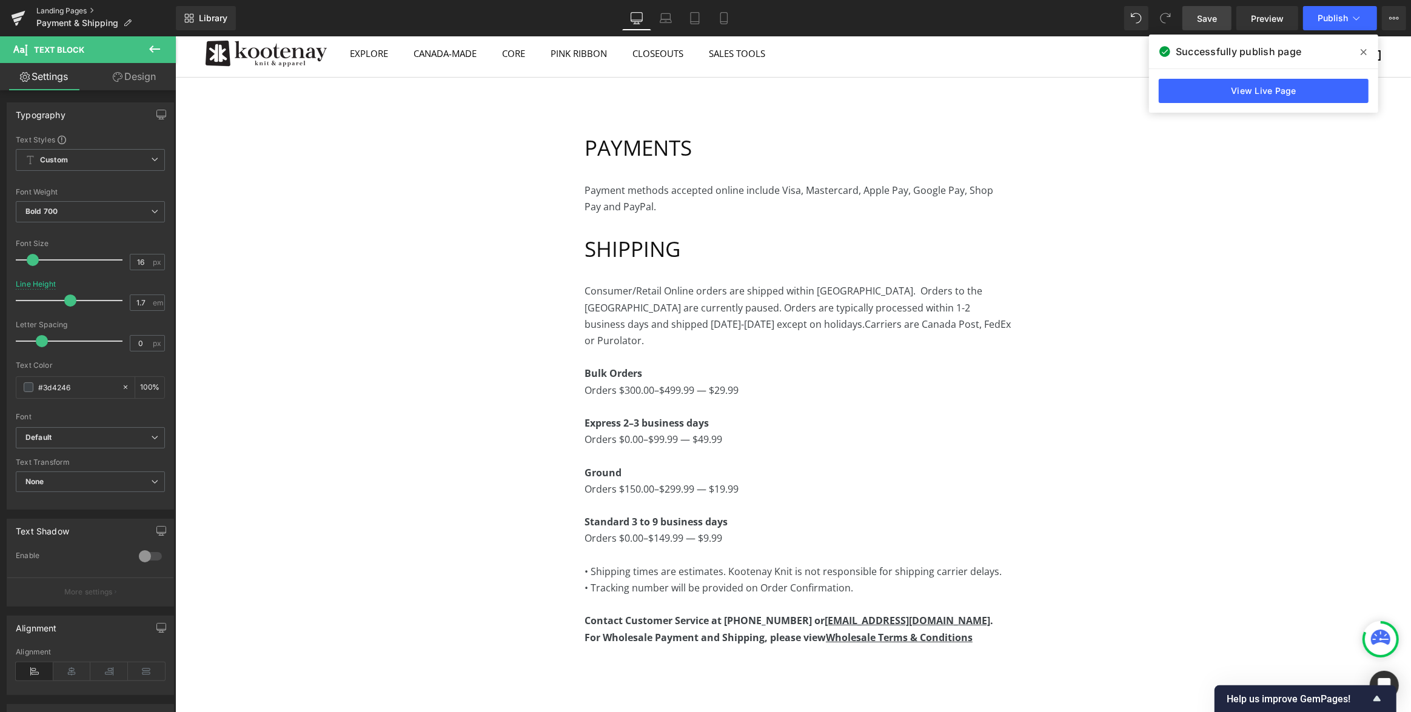
click at [65, 11] on link "Landing Pages" at bounding box center [105, 11] width 139 height 10
